Goal: Transaction & Acquisition: Obtain resource

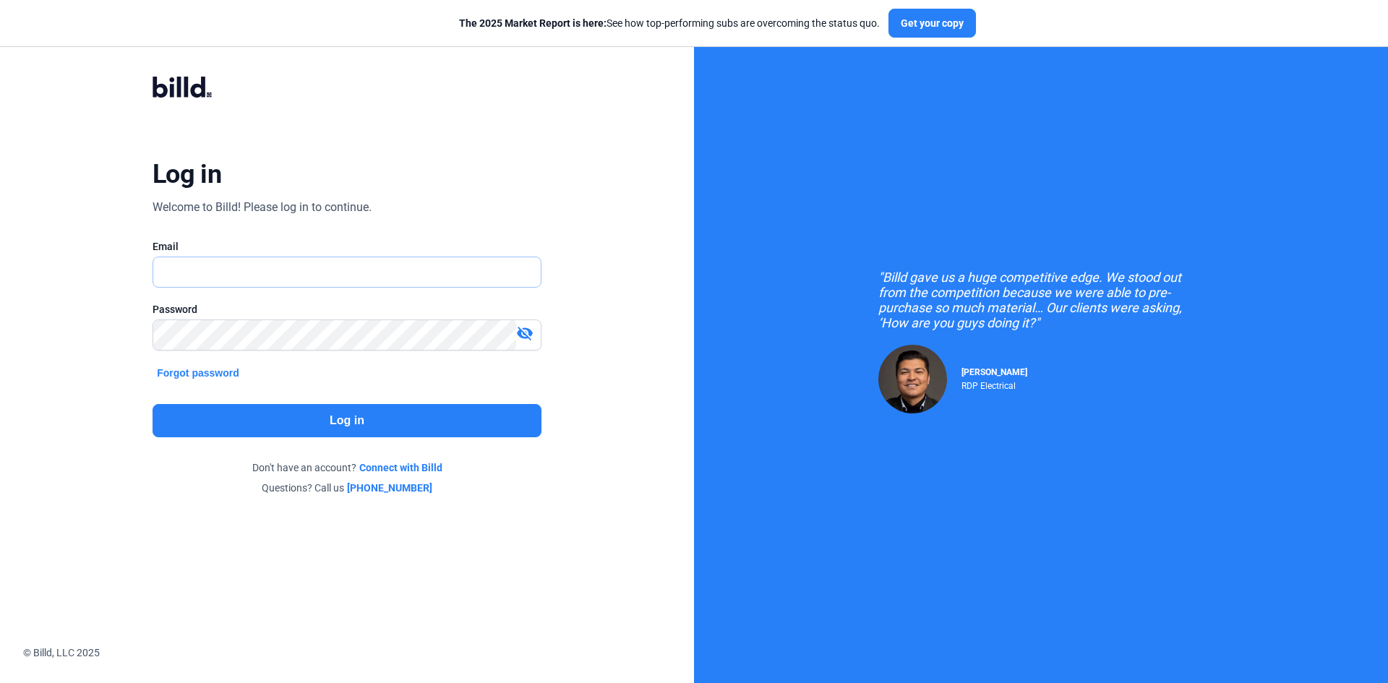
type input "[EMAIL_ADDRESS][DOMAIN_NAME]"
click at [396, 416] on button "Log in" at bounding box center [347, 420] width 389 height 33
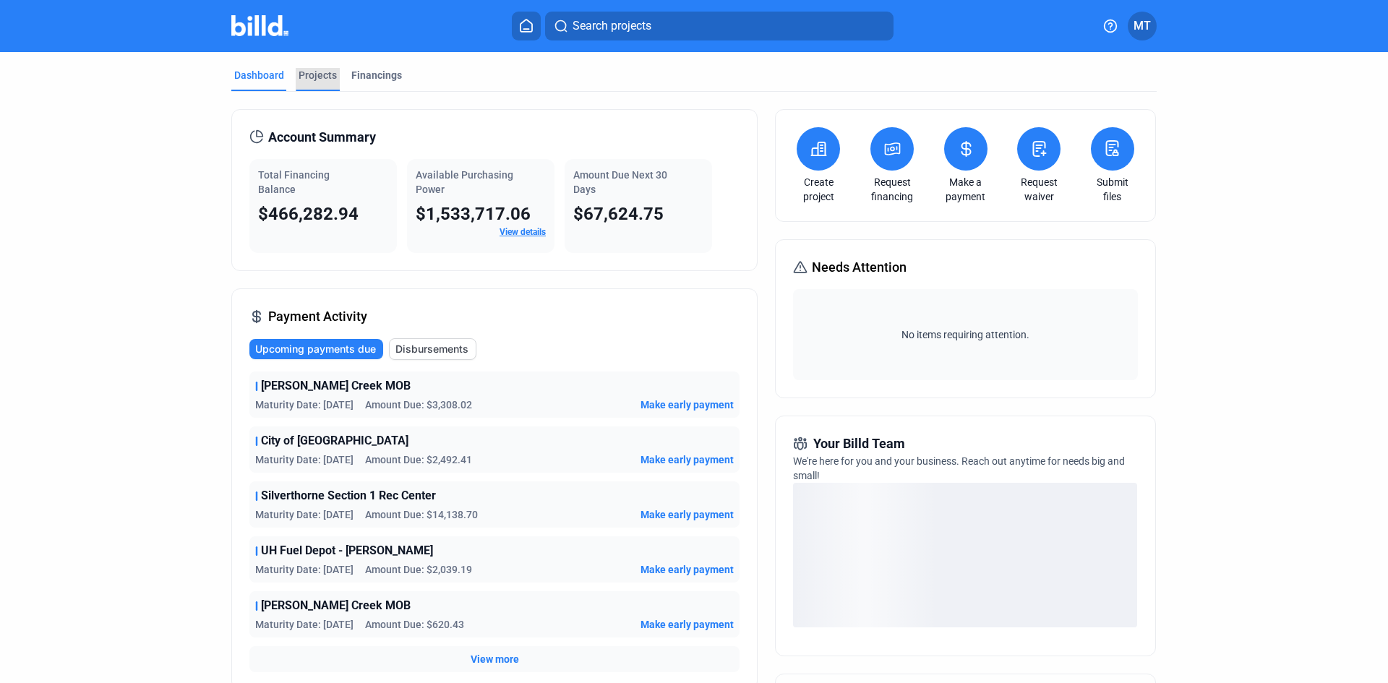
click at [312, 69] on div "Projects" at bounding box center [318, 75] width 38 height 14
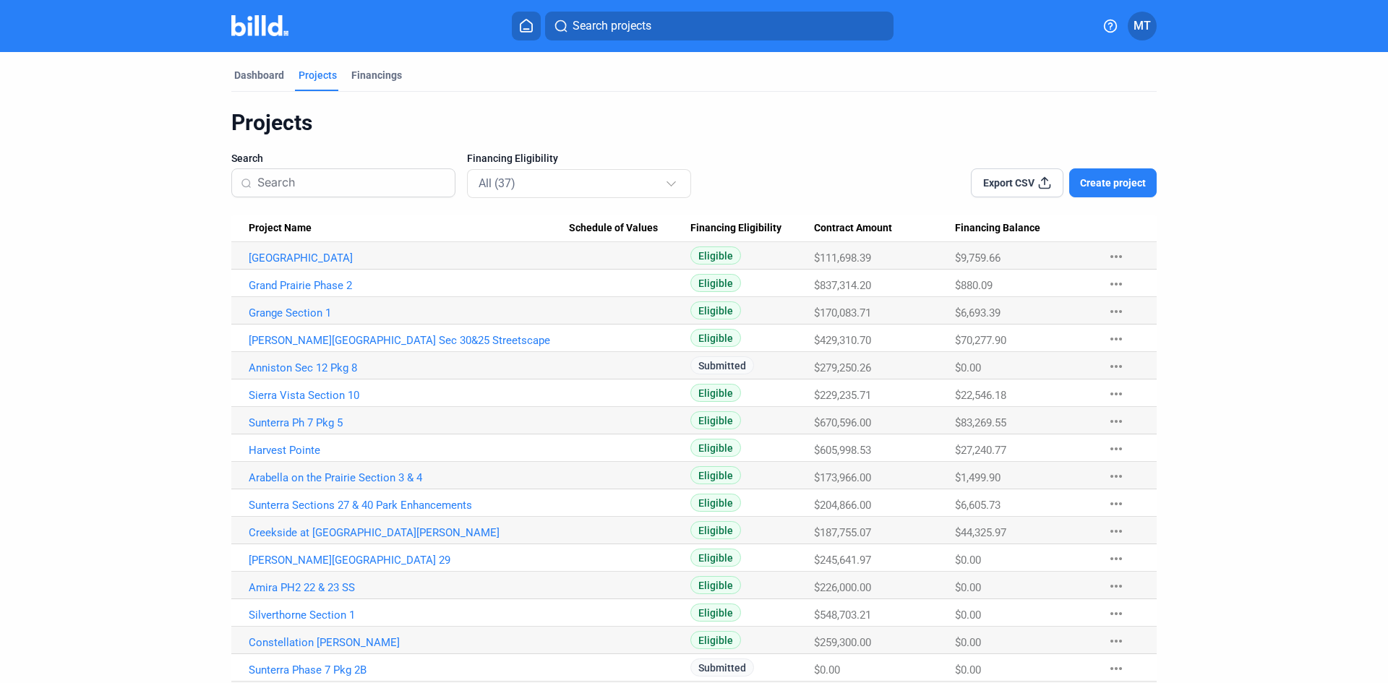
click at [119, 461] on dashboard "Dashboard Projects Financings Projects Search Financing Eligibility All (37) Ex…" at bounding box center [693, 655] width 1249 height 1207
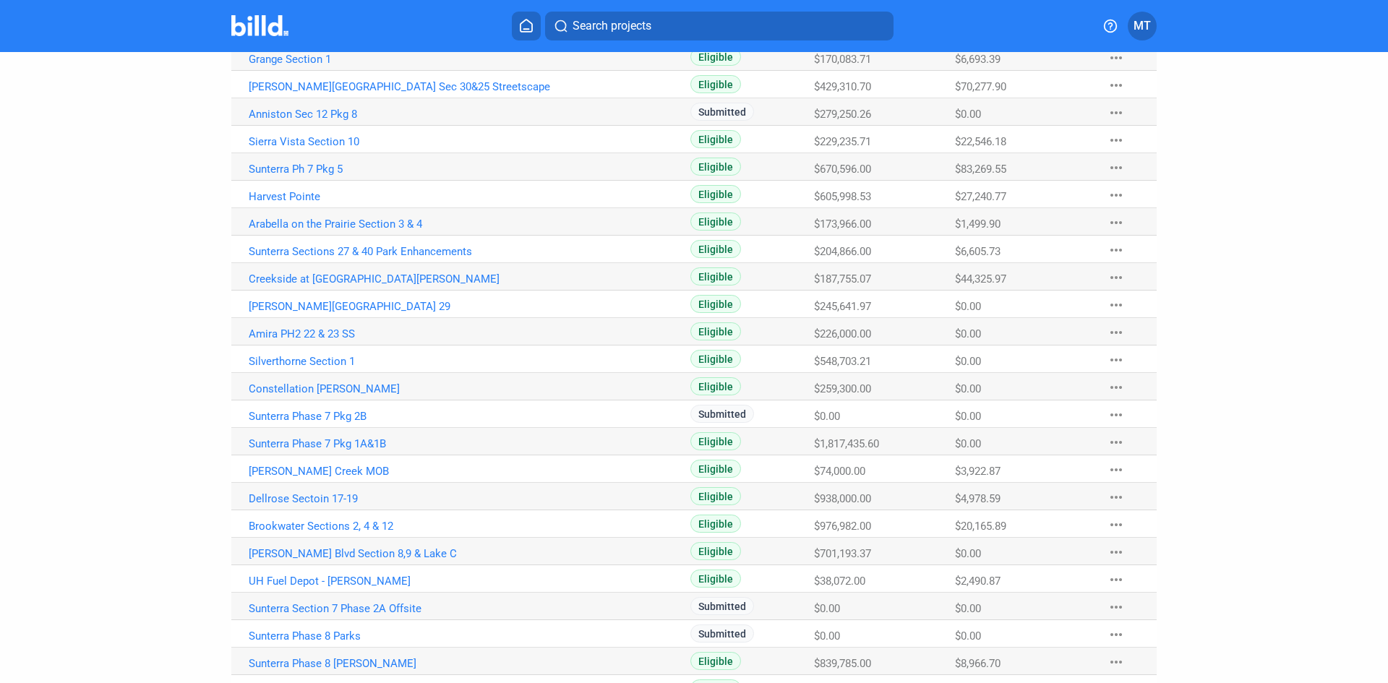
scroll to position [289, 0]
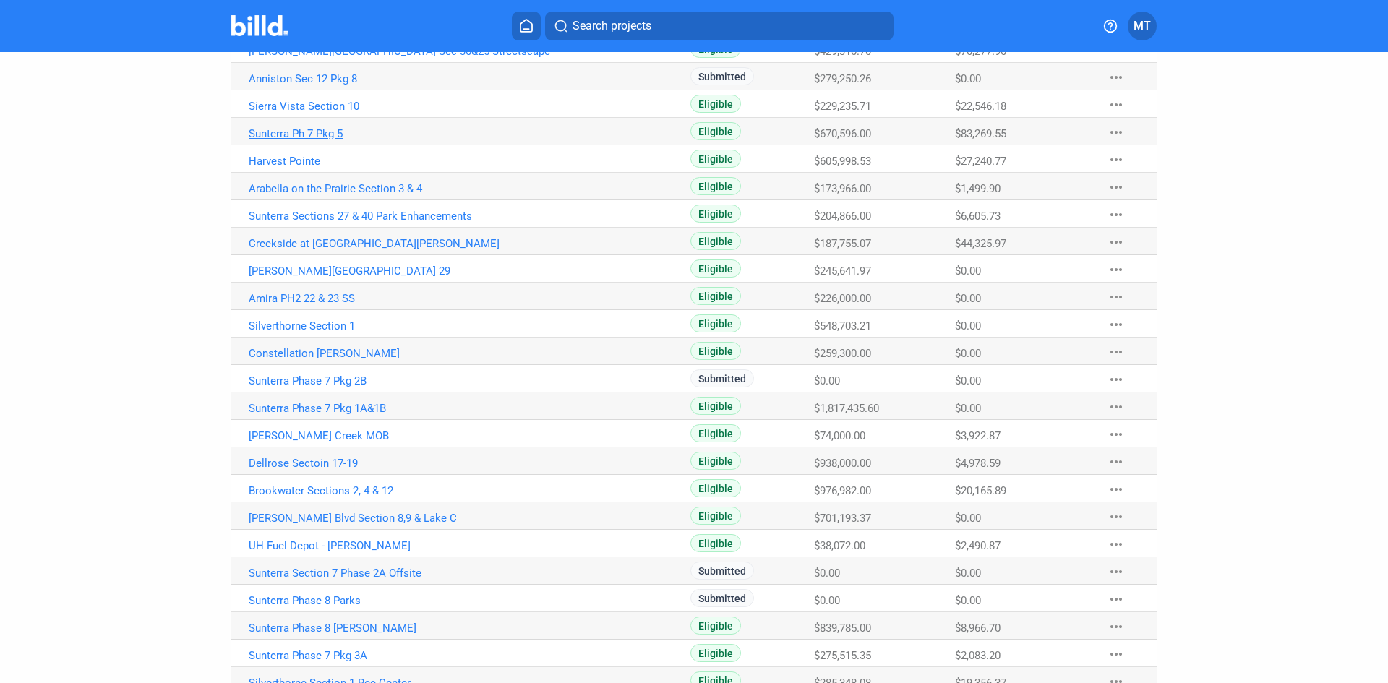
click at [320, 137] on link "Sunterra Ph 7 Pkg 5" at bounding box center [409, 133] width 320 height 13
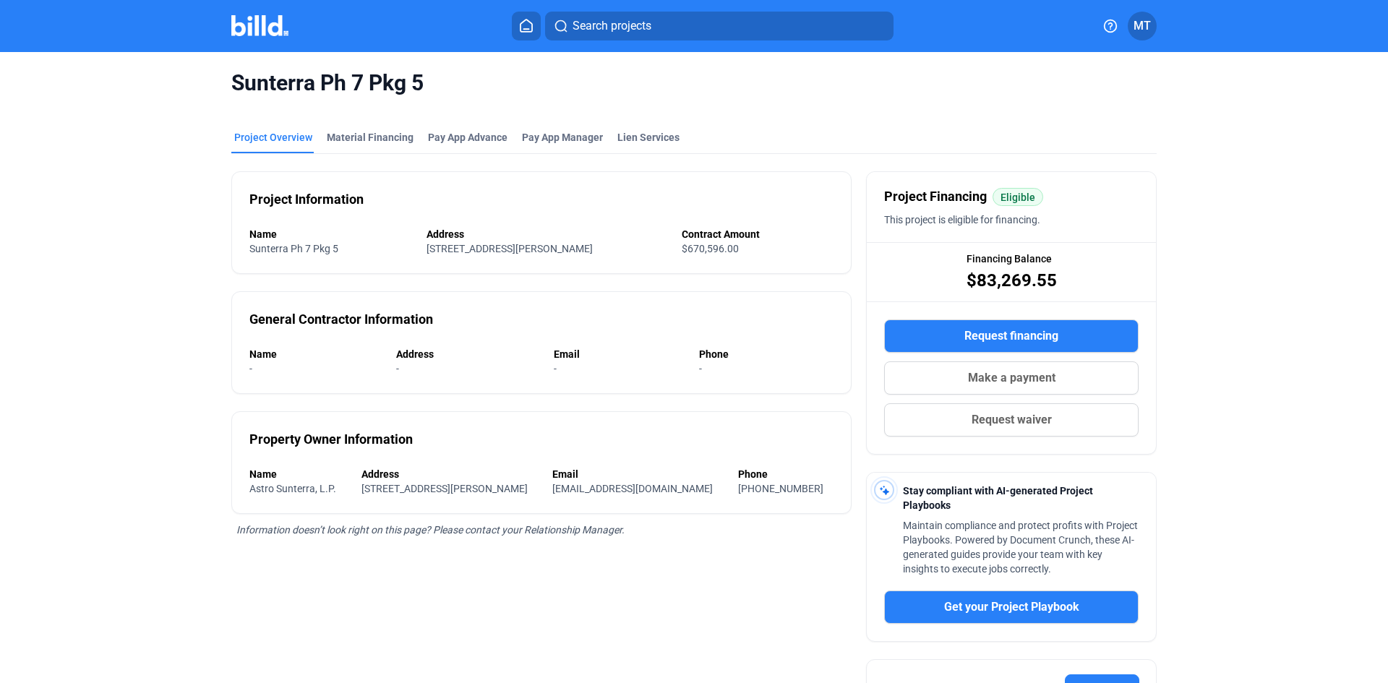
click at [324, 137] on div "Material Financing" at bounding box center [370, 141] width 93 height 23
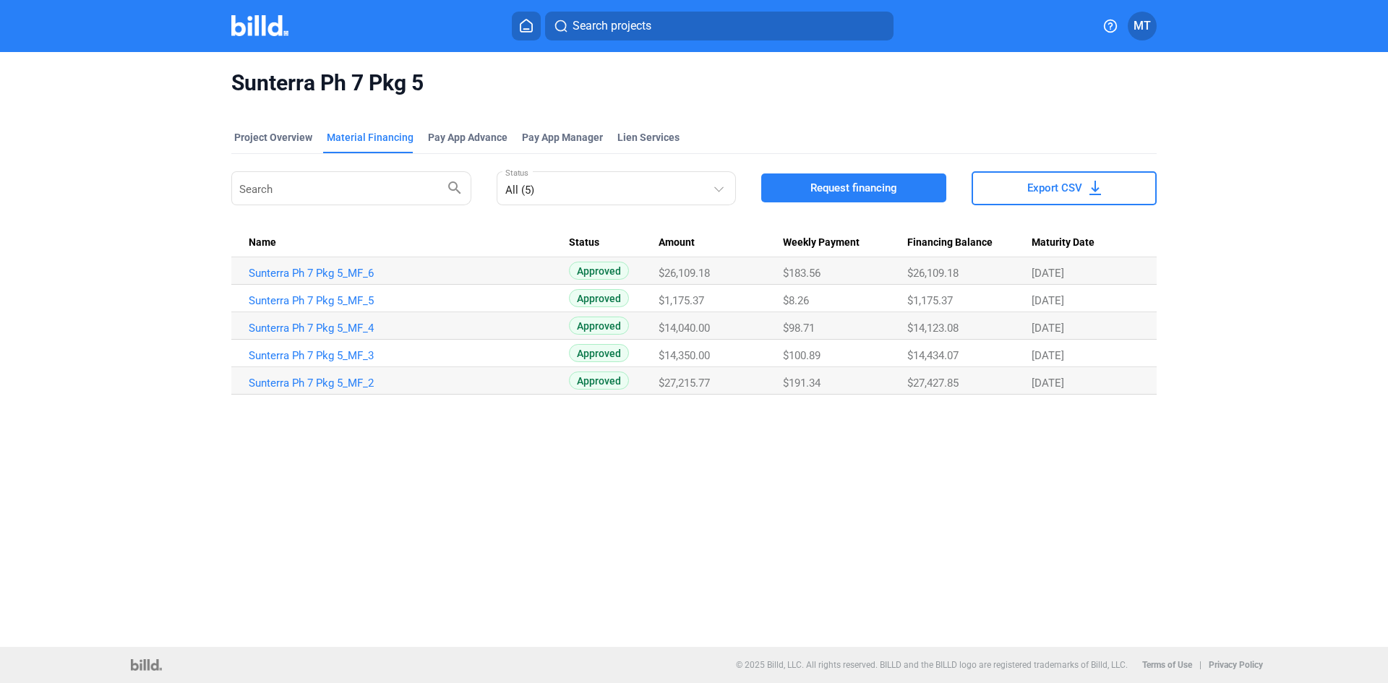
click at [873, 189] on span "Request financing" at bounding box center [854, 188] width 87 height 14
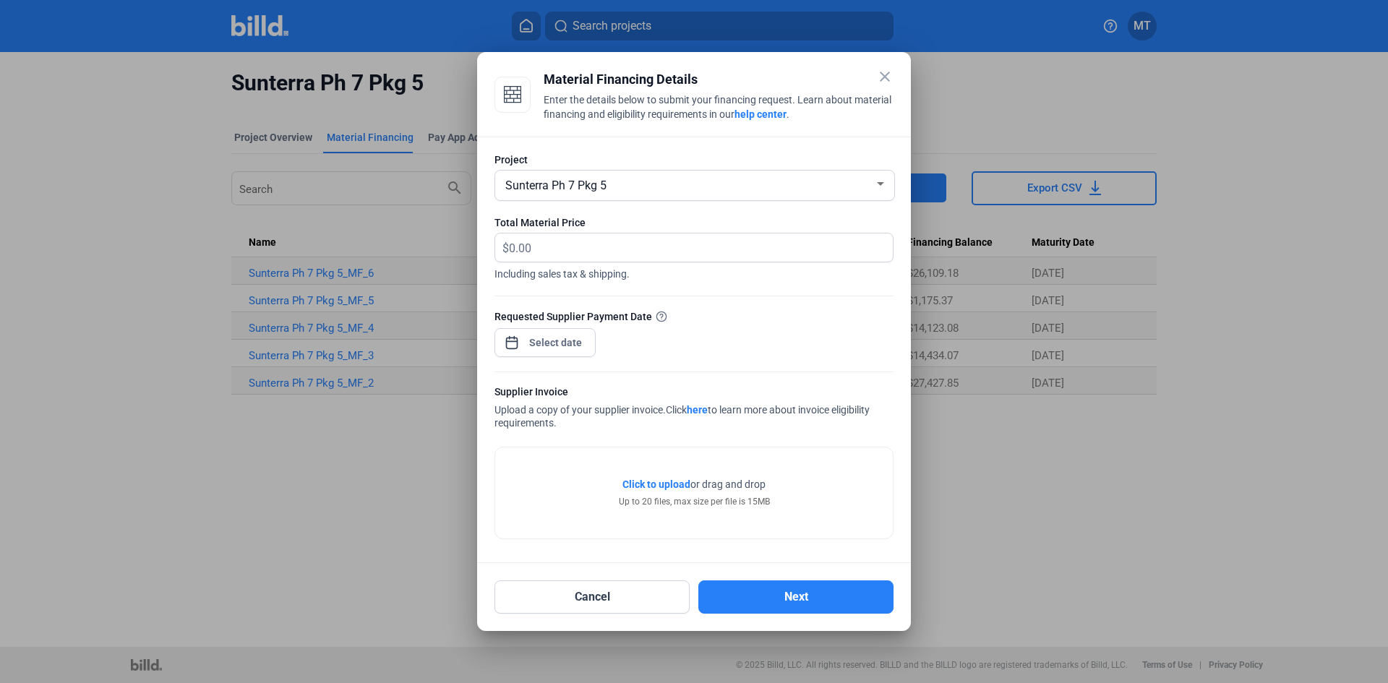
click at [573, 348] on div "close Material Financing Details Enter the details below to submit your financi…" at bounding box center [694, 341] width 1388 height 683
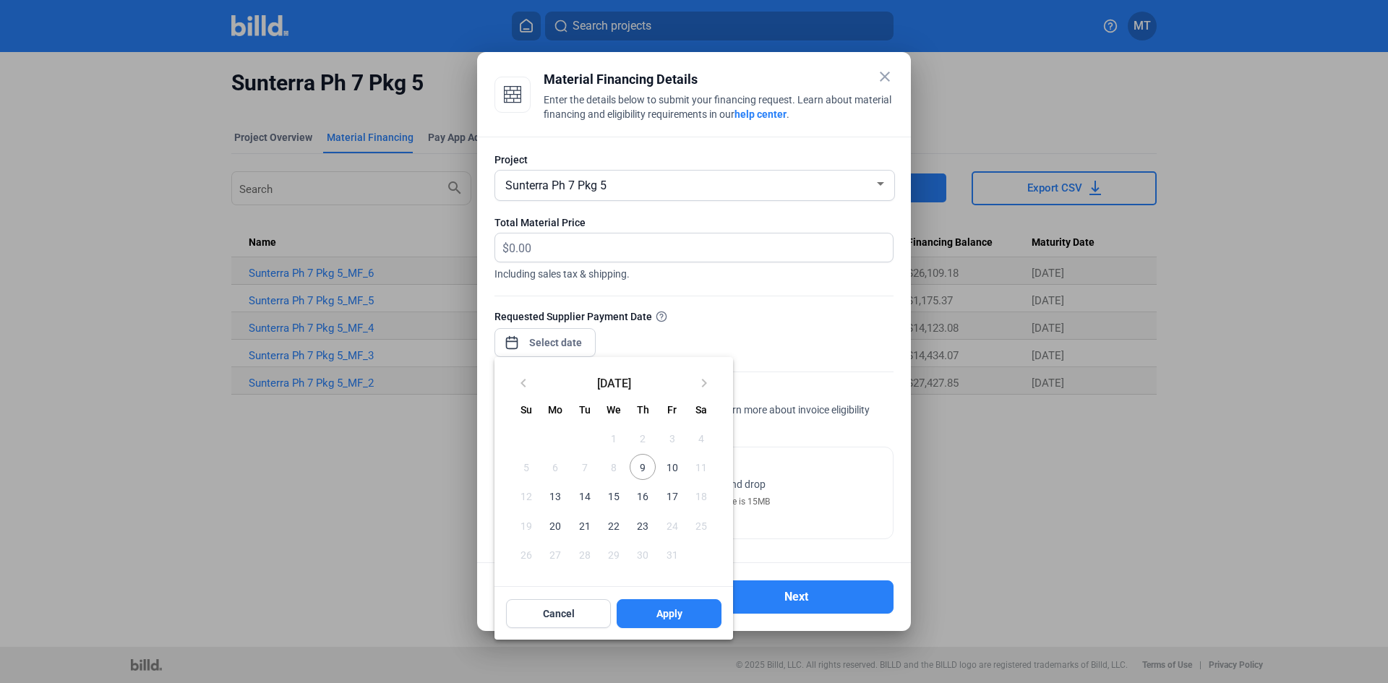
click at [579, 495] on span "14" at bounding box center [585, 496] width 26 height 26
click at [659, 618] on span "Apply" at bounding box center [670, 614] width 26 height 14
type input "[DATE]"
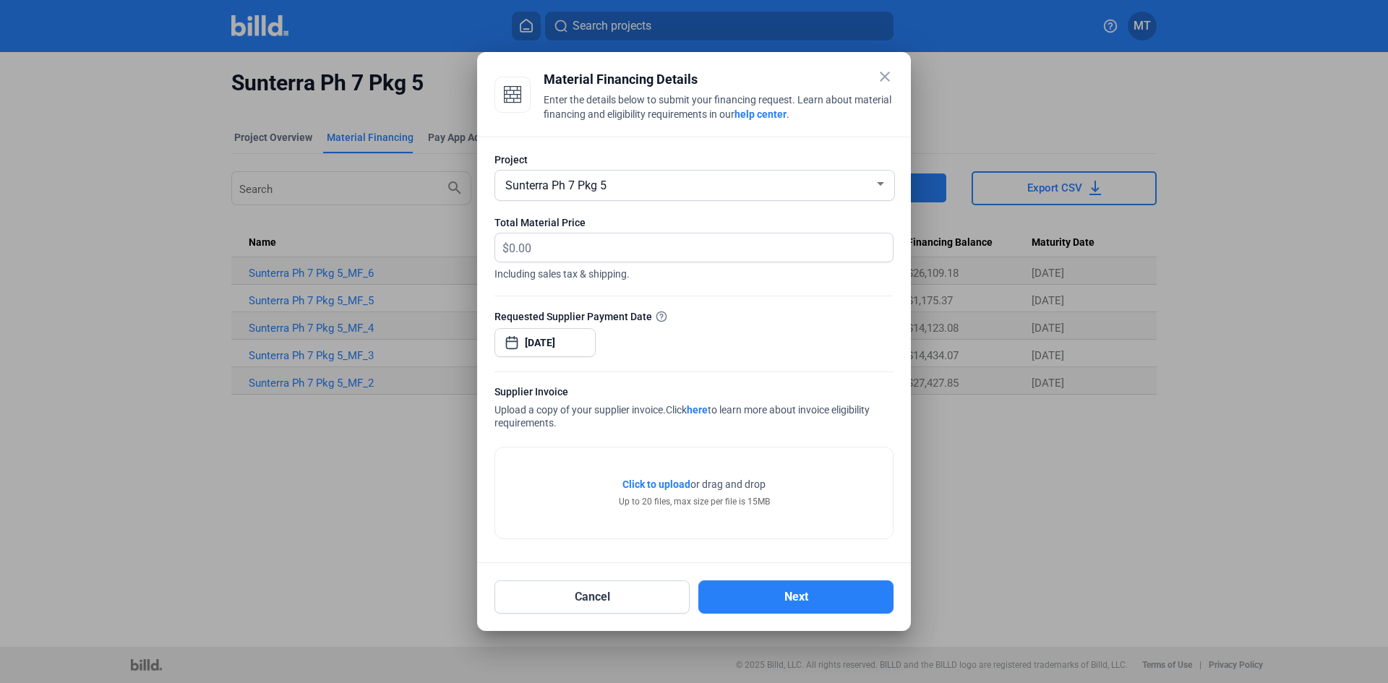
click at [736, 361] on div at bounding box center [694, 364] width 399 height 14
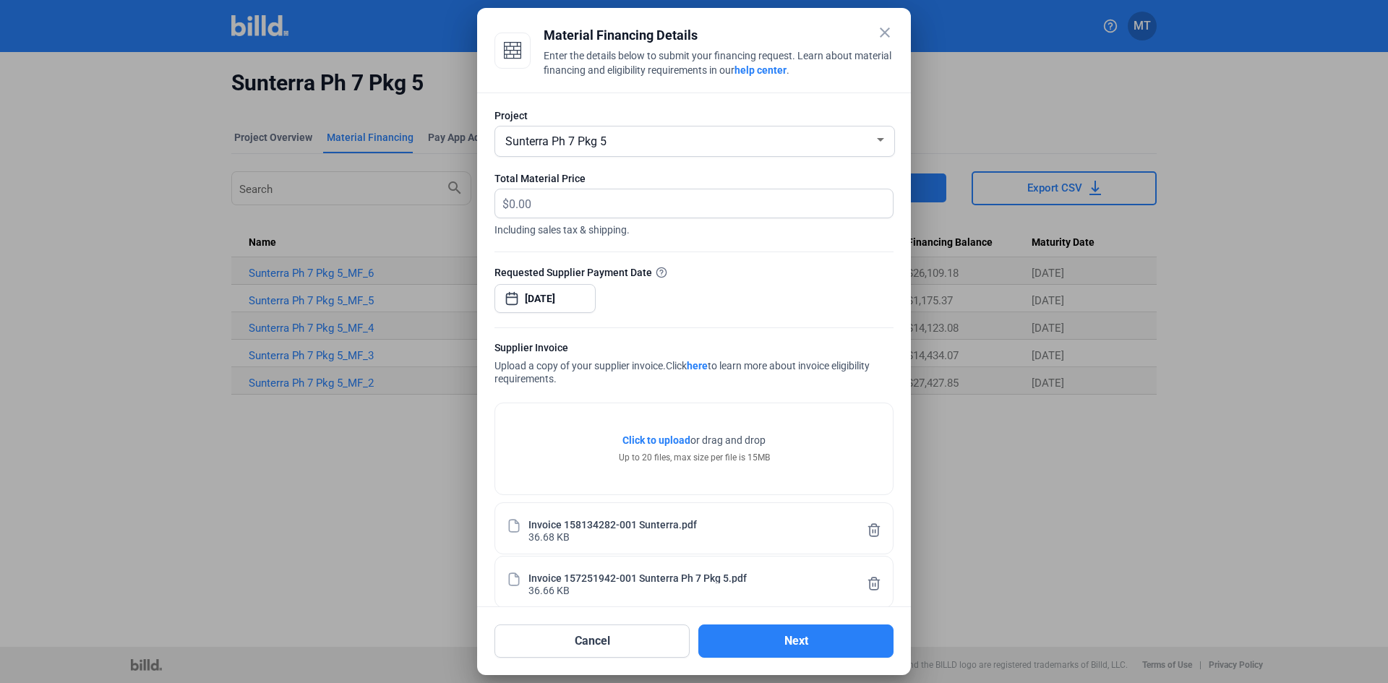
click at [885, 37] on mat-icon "close" at bounding box center [884, 32] width 17 height 17
